Goal: Use online tool/utility: Utilize a website feature to perform a specific function

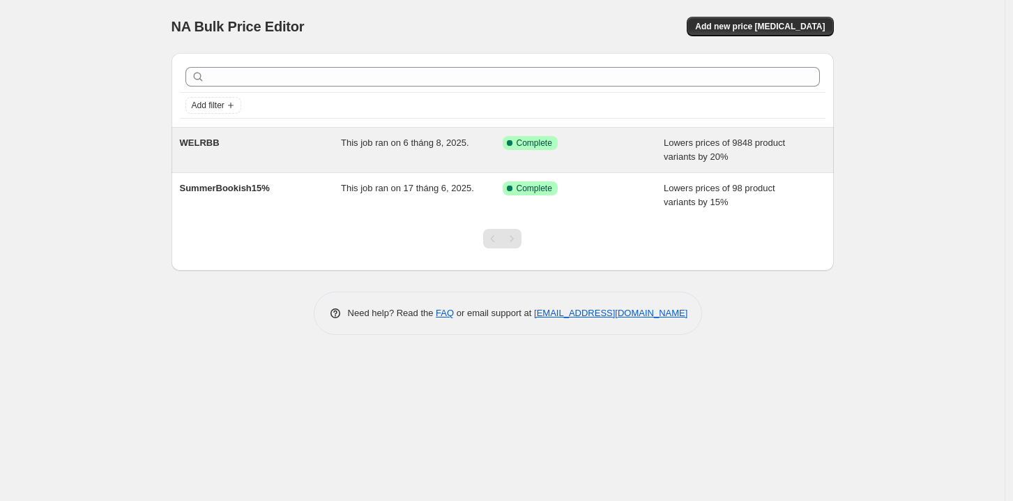
click at [289, 146] on div "WELRBB" at bounding box center [261, 150] width 162 height 28
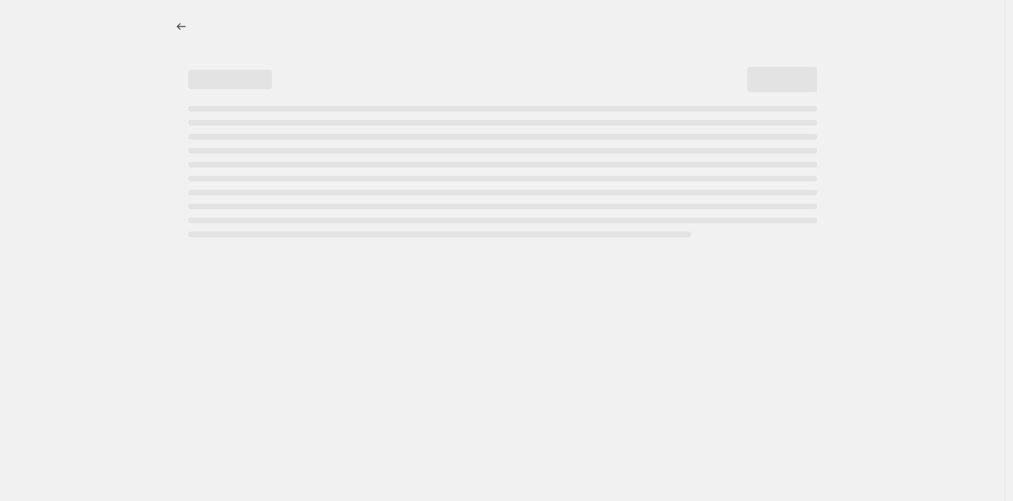
select select "percentage"
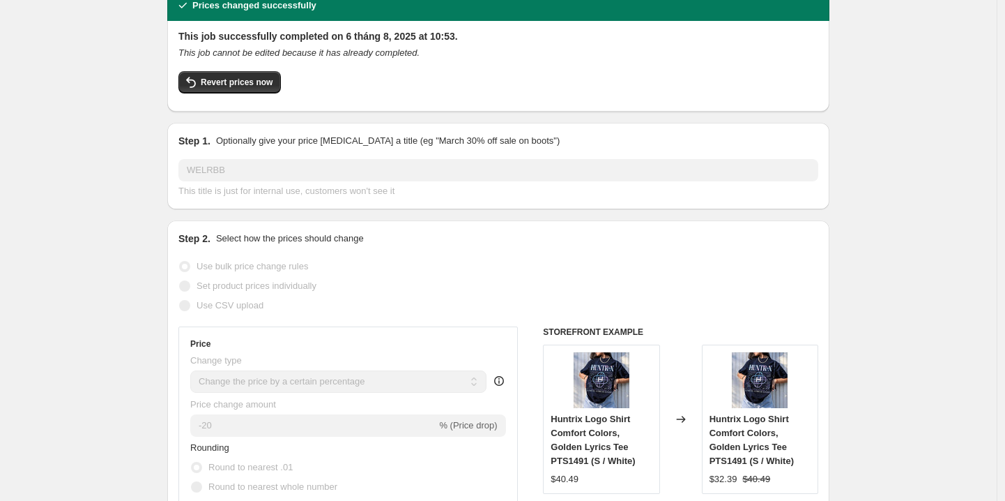
scroll to position [42, 0]
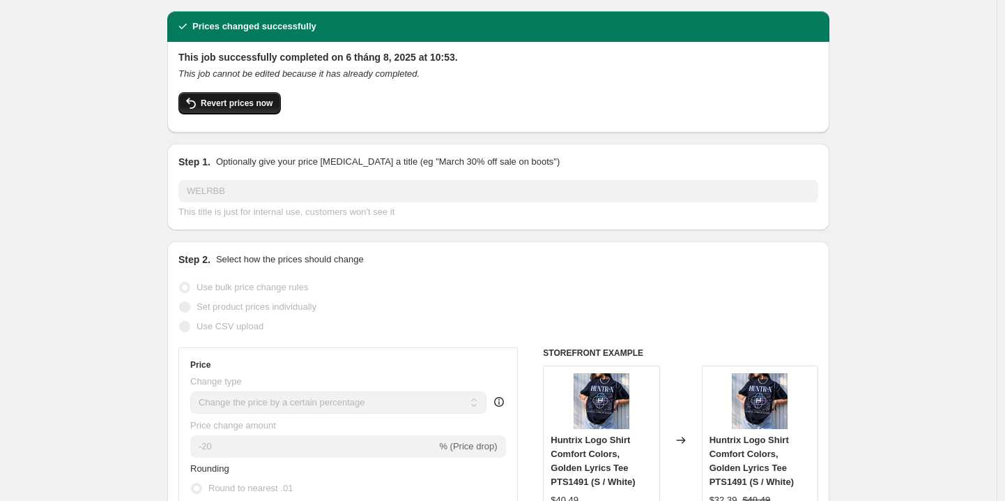
click at [239, 101] on span "Revert prices now" at bounding box center [237, 103] width 72 height 11
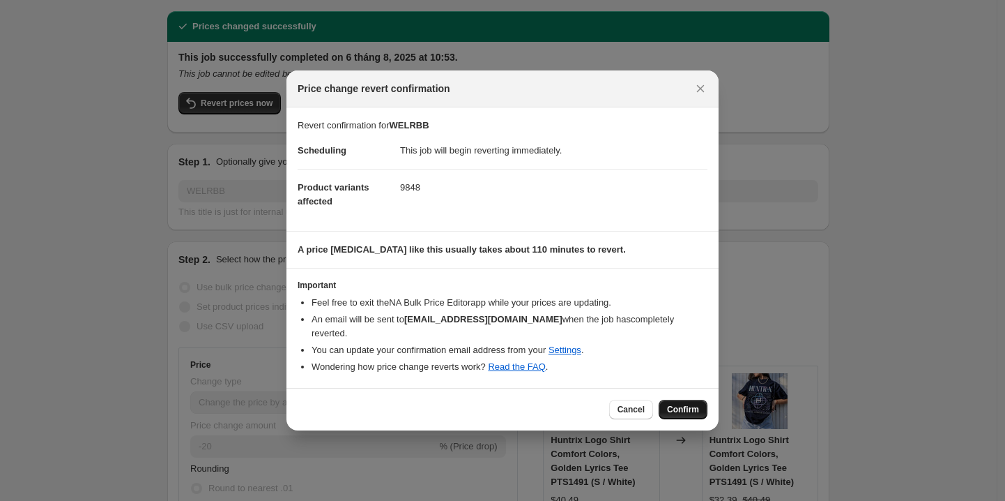
click at [685, 409] on span "Confirm" at bounding box center [683, 409] width 32 height 11
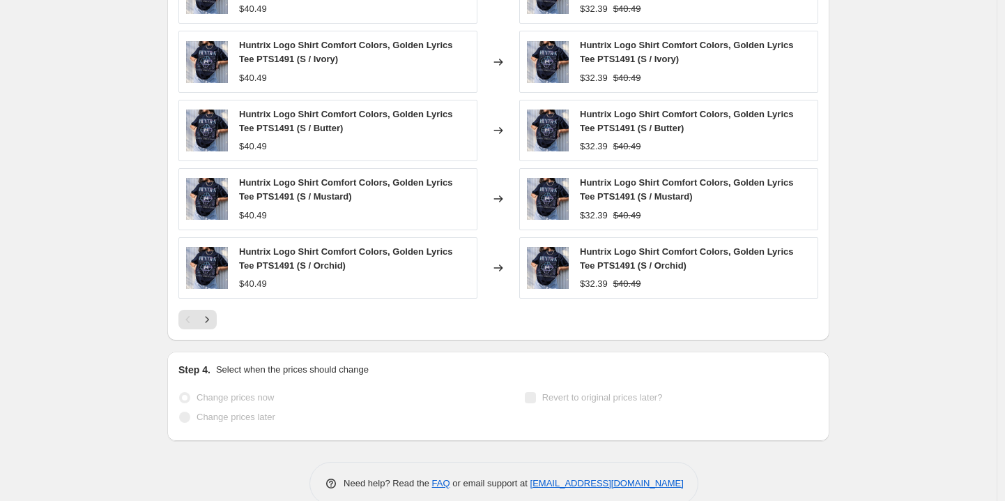
scroll to position [950, 0]
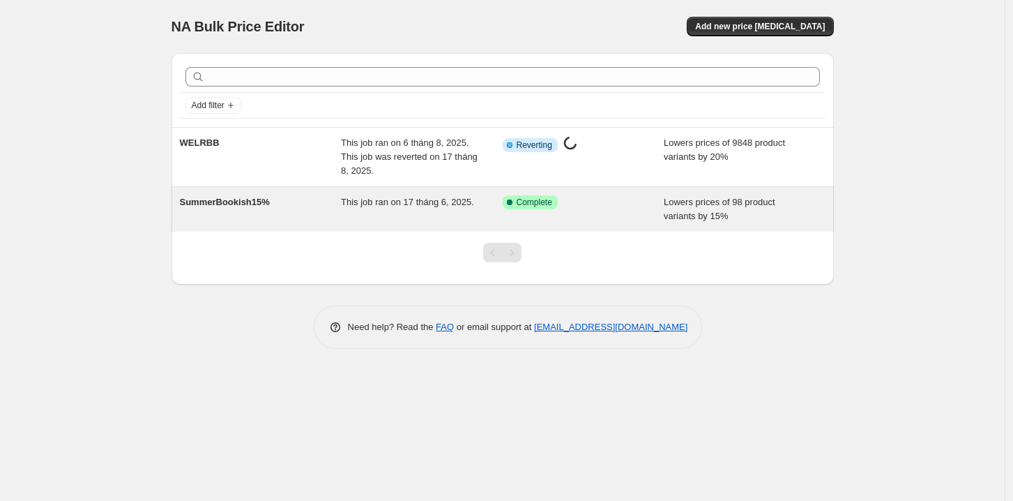
click at [588, 208] on div "Success Complete Complete" at bounding box center [573, 202] width 141 height 14
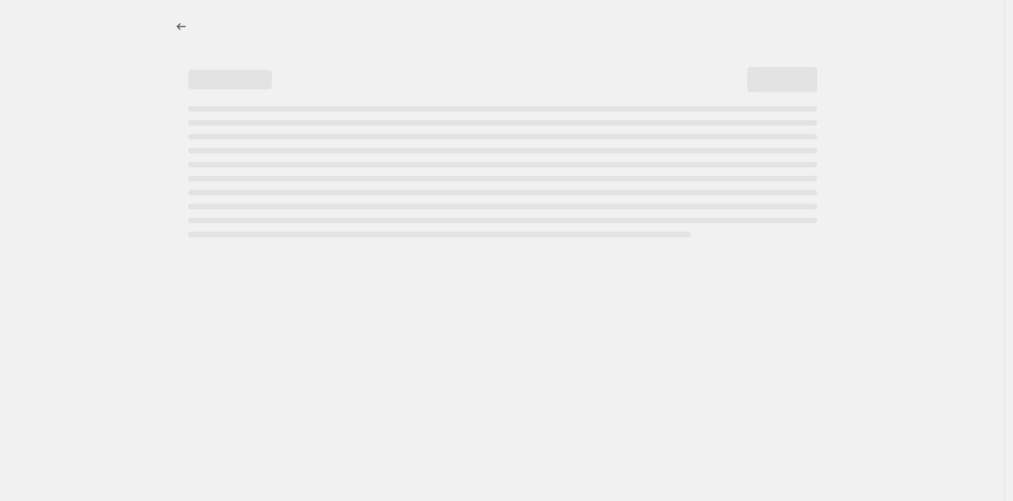
select select "percentage"
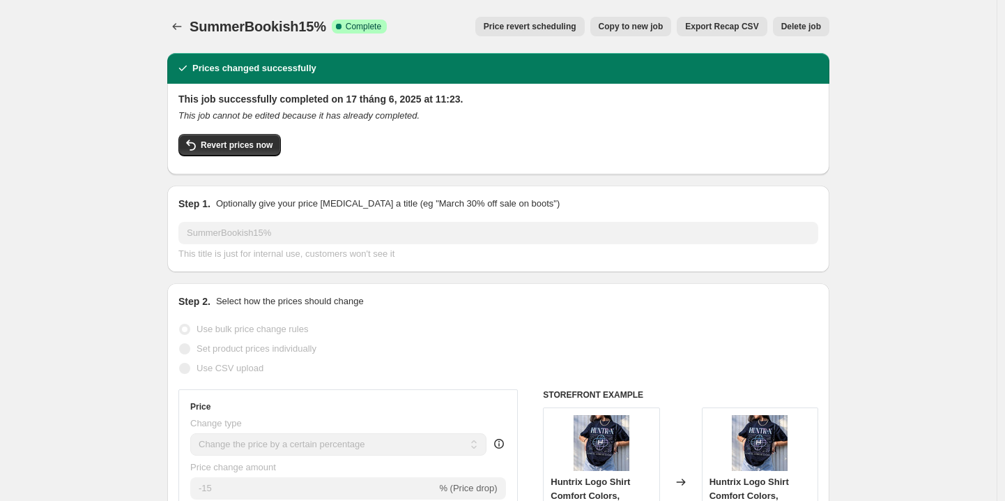
click at [799, 20] on button "Delete job" at bounding box center [801, 27] width 56 height 20
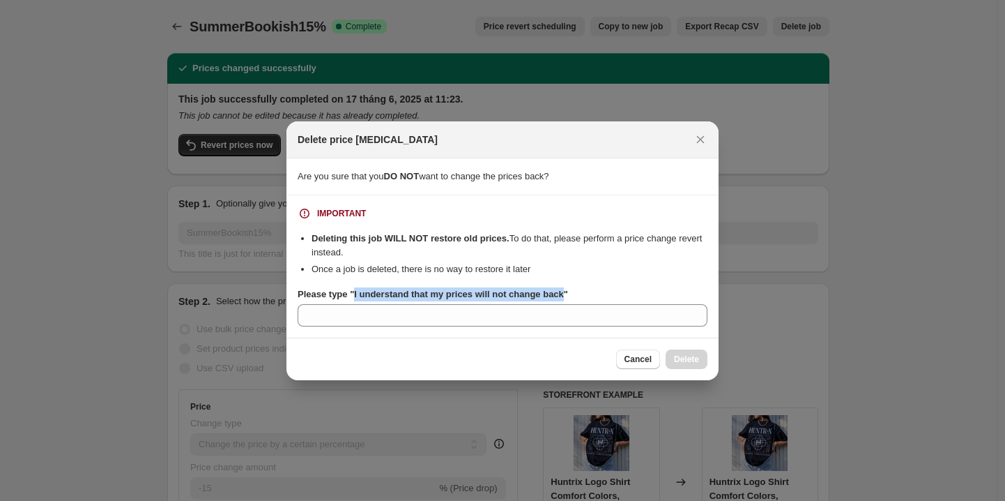
drag, startPoint x: 559, startPoint y: 295, endPoint x: 352, endPoint y: 298, distance: 207.1
click at [352, 298] on b "Please type "I understand that my prices will not change back"" at bounding box center [433, 294] width 271 height 10
copy b "I understand that my prices will not change back"
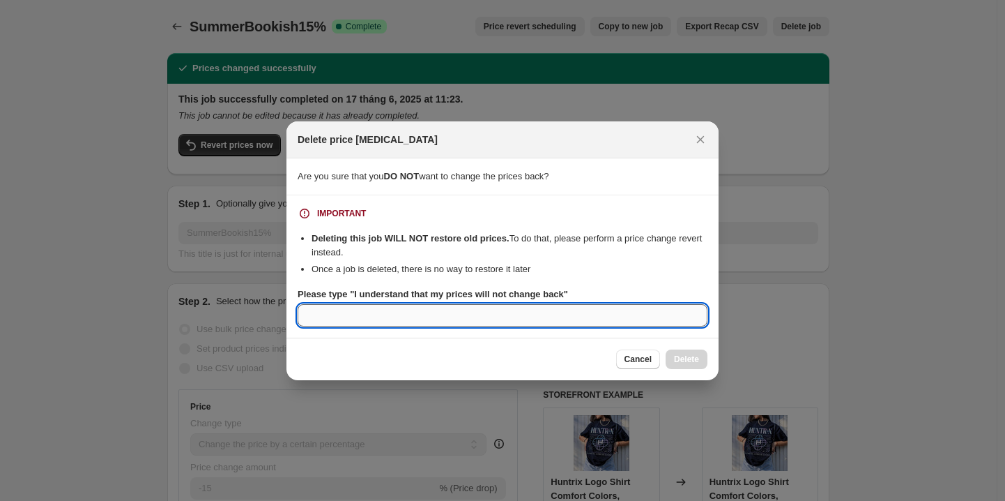
click at [426, 323] on input "Please type "I understand that my prices will not change back"" at bounding box center [503, 315] width 410 height 22
paste input "I understand that my prices will not change back"
type input "I understand that my prices will not change back"
click at [694, 358] on span "Delete" at bounding box center [686, 359] width 25 height 11
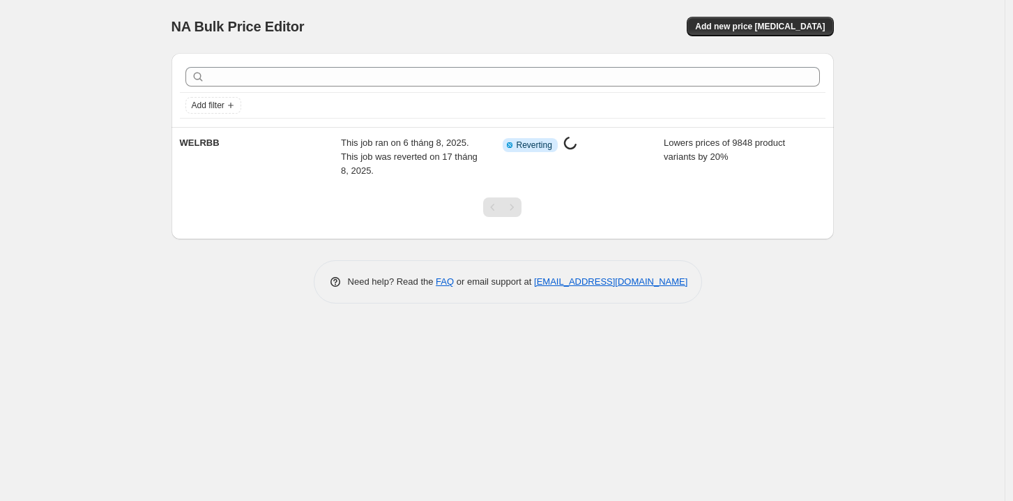
click at [904, 106] on div "NA Bulk Price Editor. This page is ready NA Bulk Price Editor Add new price cha…" at bounding box center [502, 250] width 1005 height 501
click at [777, 22] on span "Add new price change job" at bounding box center [760, 26] width 130 height 11
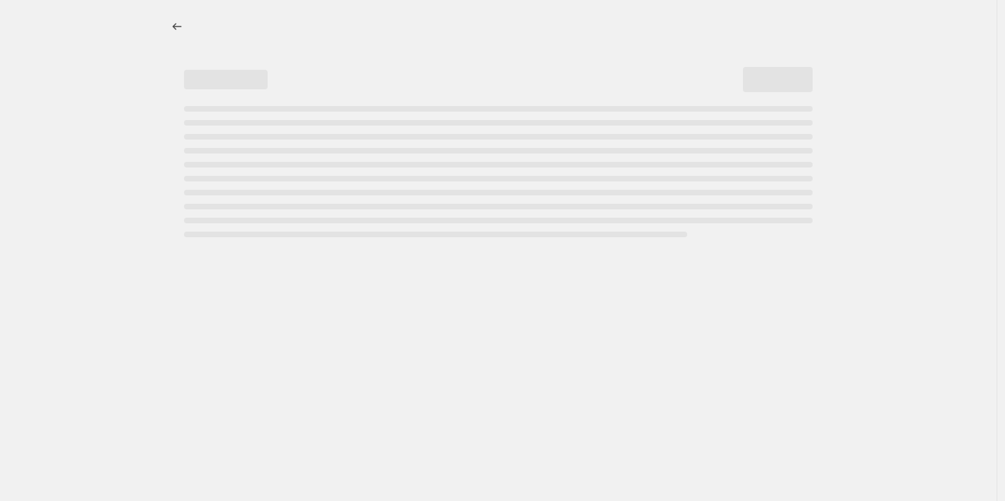
select select "percentage"
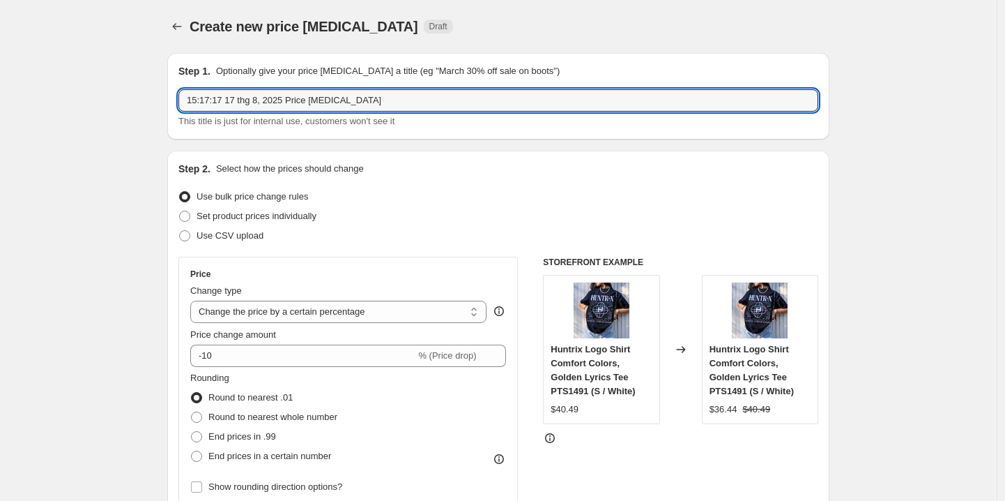
drag, startPoint x: 370, startPoint y: 102, endPoint x: 171, endPoint y: 100, distance: 199.4
click at [171, 100] on div "Step 1. Optionally give your price change job a title (eg "March 30% off sale o…" at bounding box center [498, 96] width 662 height 86
type input "Ư"
type input "WELRBB"
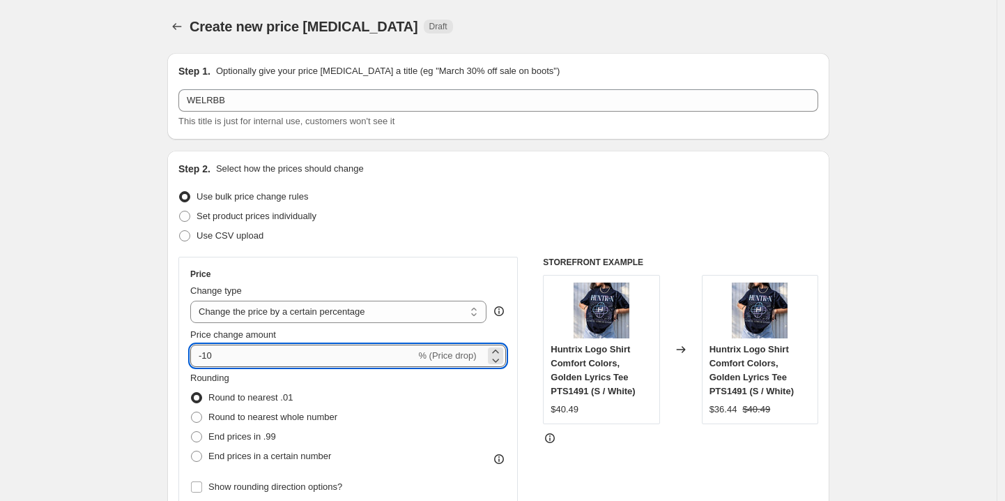
click at [210, 351] on input "-10" at bounding box center [302, 355] width 225 height 22
type input "-20"
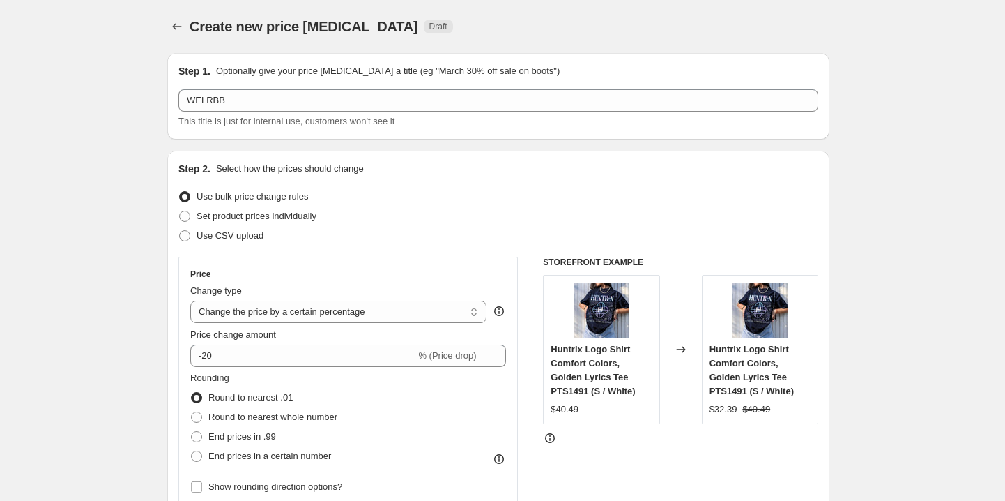
drag, startPoint x: 132, startPoint y: 317, endPoint x: 141, endPoint y: 307, distance: 13.3
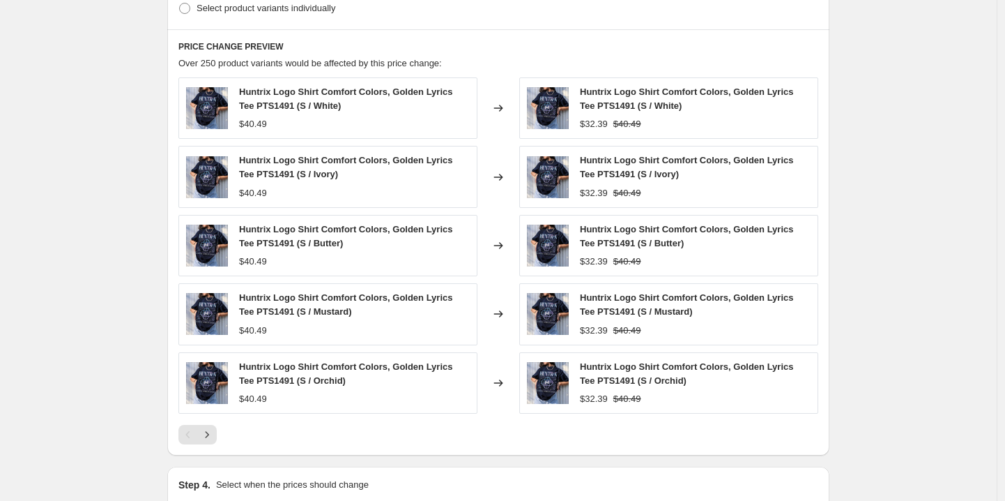
scroll to position [916, 0]
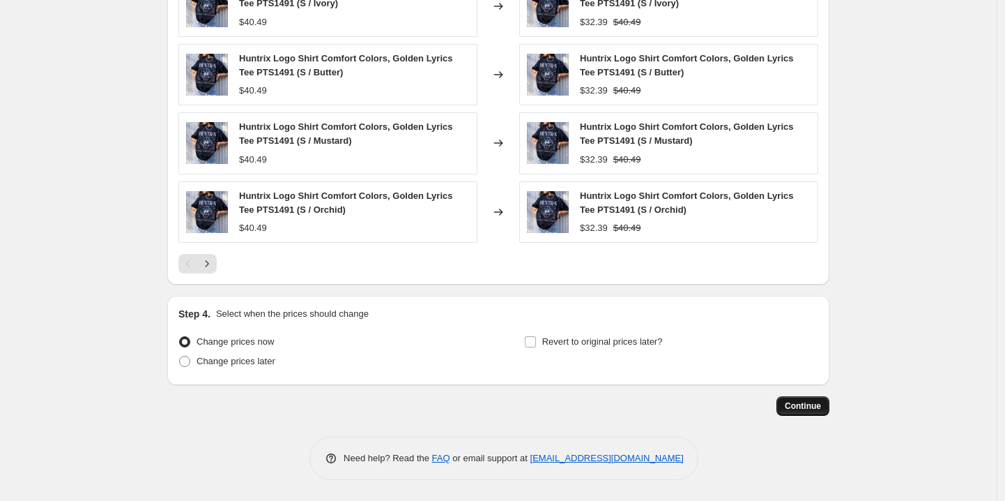
click at [797, 405] on span "Continue" at bounding box center [803, 405] width 36 height 11
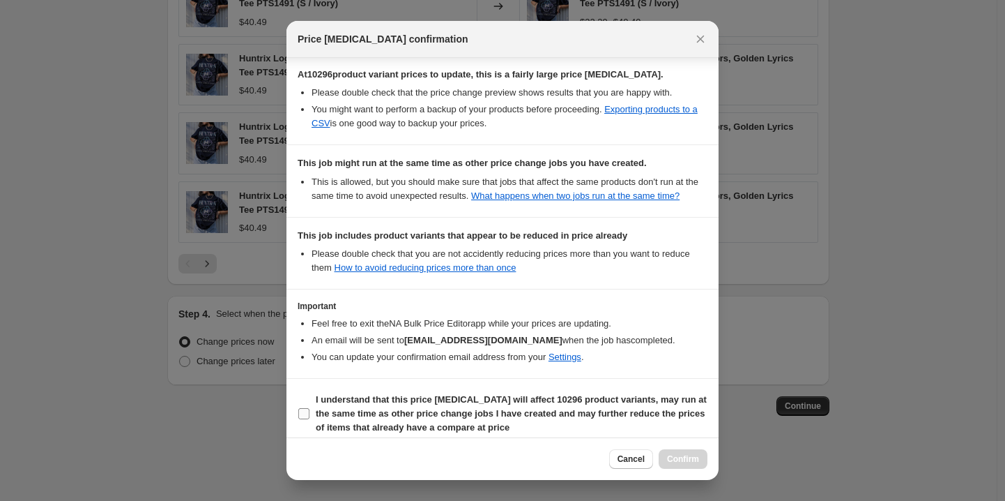
scroll to position [250, 0]
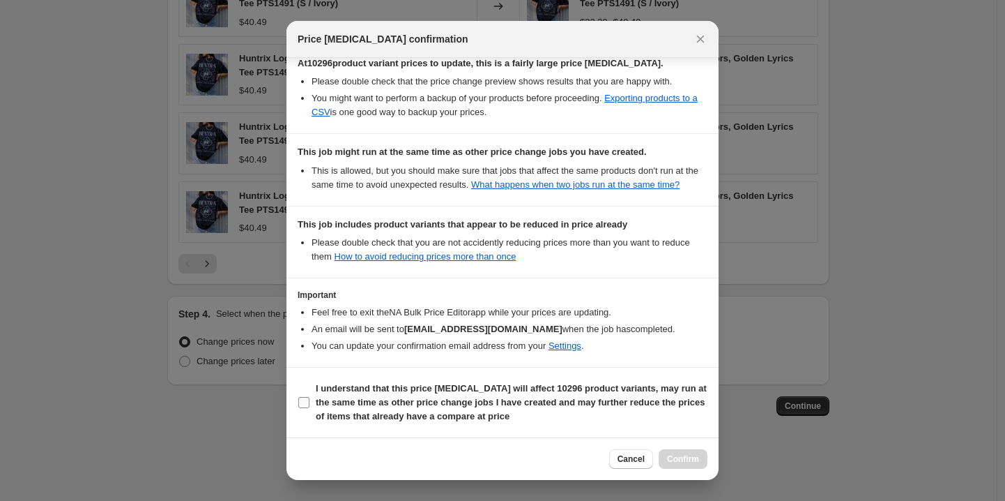
click at [305, 404] on input "I understand that this price change job will affect 10296 product variants, may…" at bounding box center [303, 402] width 11 height 11
checkbox input "true"
click at [691, 457] on span "Confirm" at bounding box center [683, 458] width 32 height 11
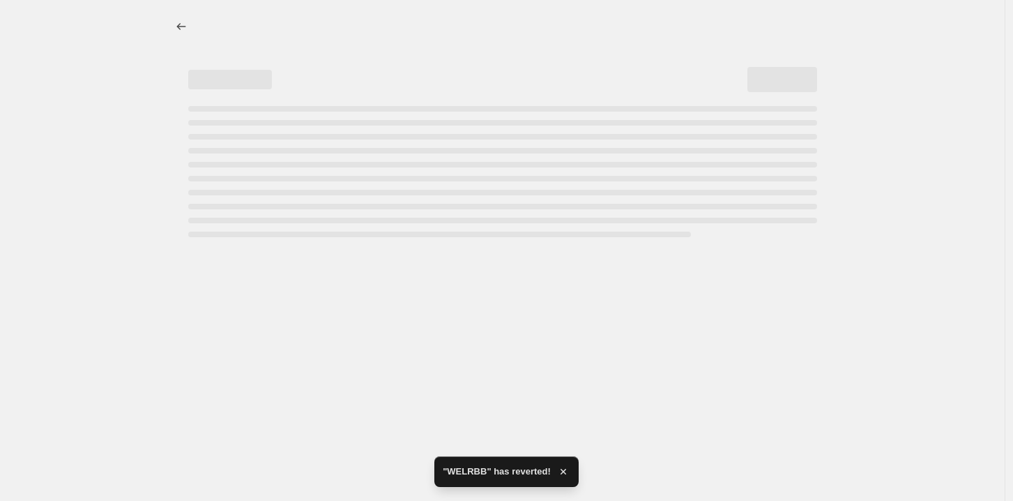
select select "percentage"
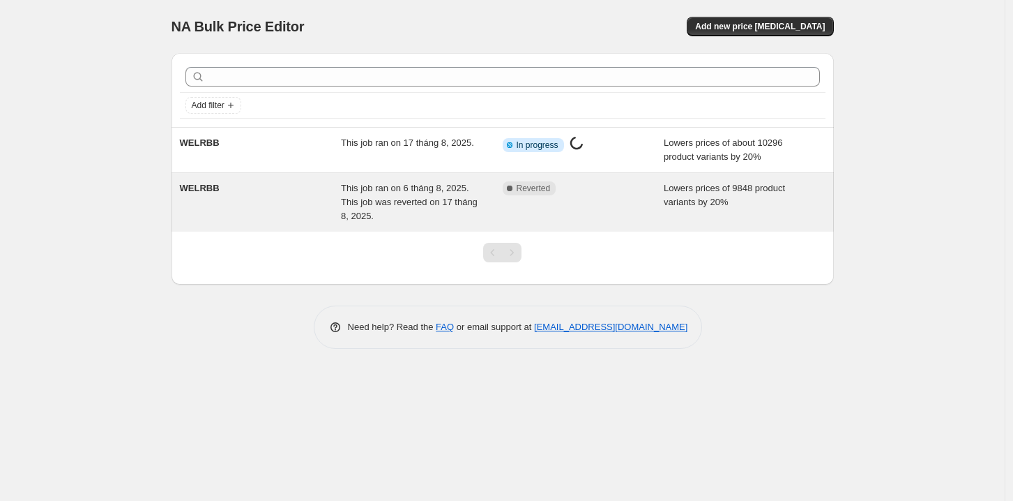
click at [575, 195] on div "Complete Reverted" at bounding box center [573, 188] width 141 height 14
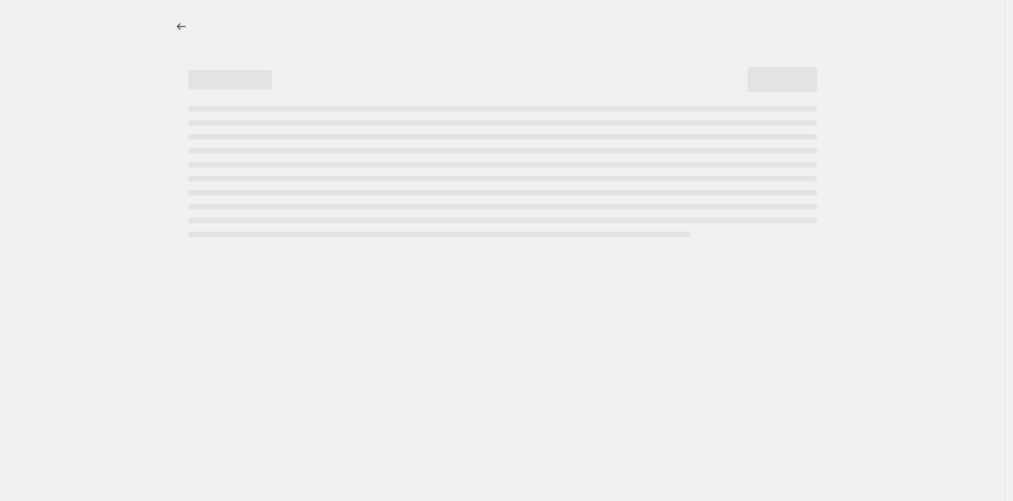
select select "percentage"
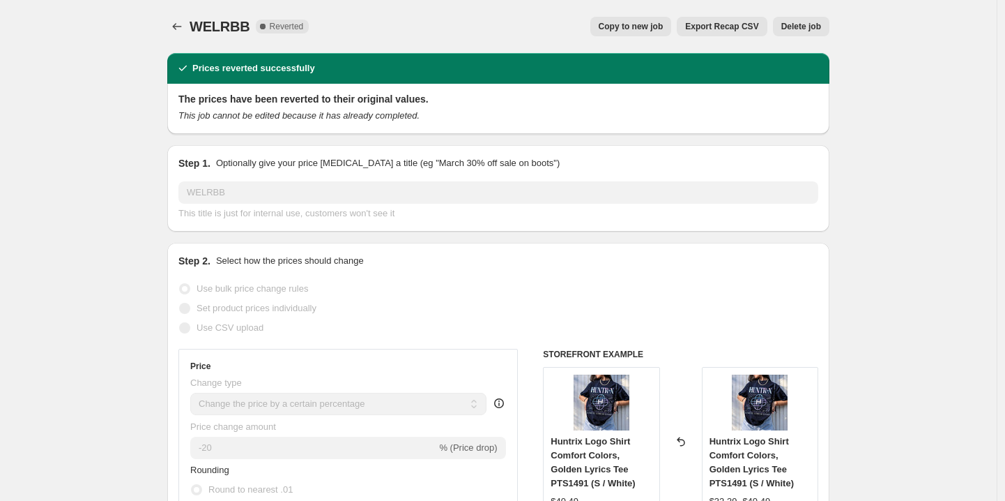
click at [807, 20] on button "Delete job" at bounding box center [801, 27] width 56 height 20
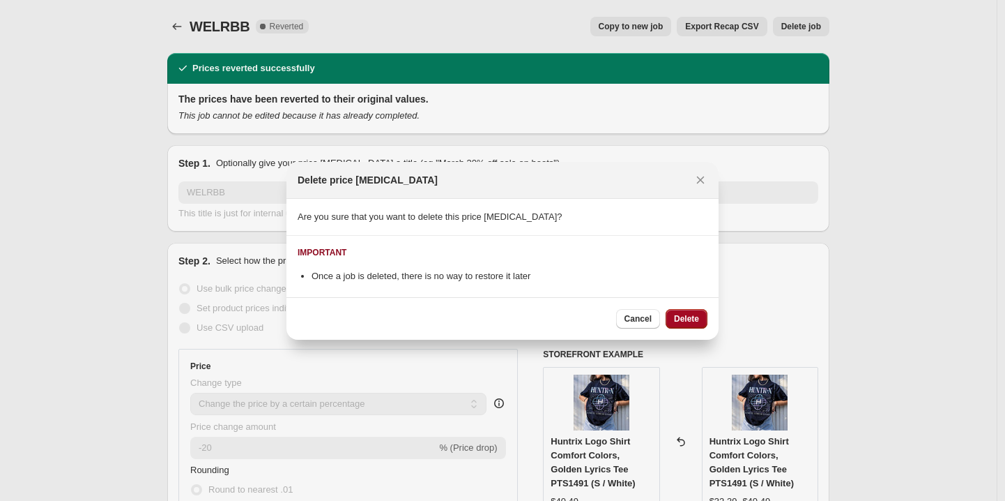
click at [697, 316] on span "Delete" at bounding box center [686, 318] width 25 height 11
